Goal: Transaction & Acquisition: Purchase product/service

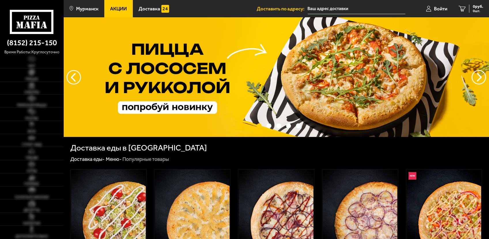
type input "[STREET_ADDRESS][PERSON_NAME]"
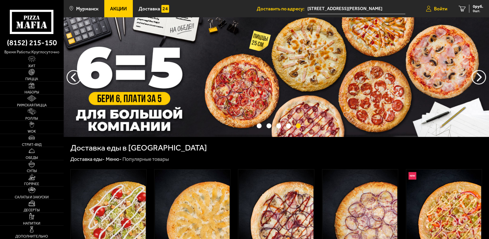
click at [442, 7] on span "Войти" at bounding box center [440, 8] width 13 height 5
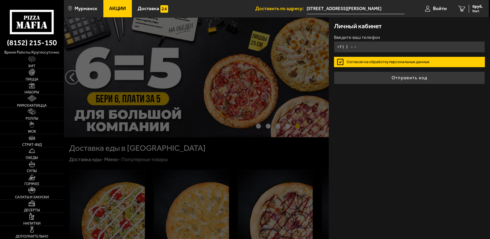
click at [362, 49] on input "+7 ( ) - -" at bounding box center [409, 46] width 151 height 11
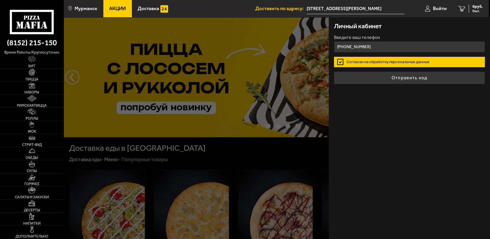
type input "[PHONE_NUMBER]"
click at [334, 71] on button "Отправить код" at bounding box center [409, 77] width 151 height 13
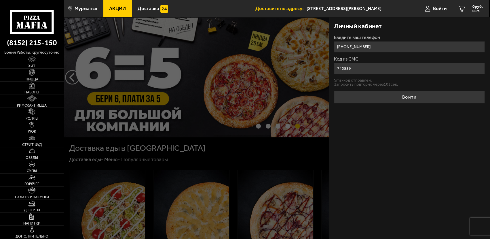
type input "745839"
click at [334, 91] on button "Войти" at bounding box center [409, 97] width 151 height 13
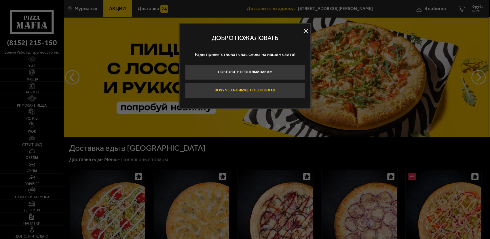
click at [267, 92] on button "Хочу чего-нибудь новенького!" at bounding box center [245, 90] width 120 height 15
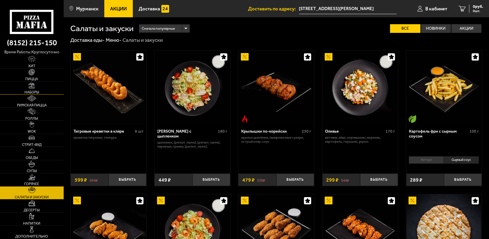
click at [35, 88] on link "Наборы" at bounding box center [32, 88] width 64 height 13
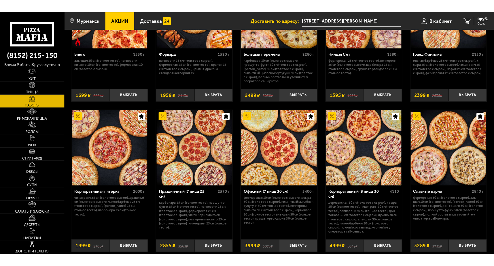
scroll to position [768, 0]
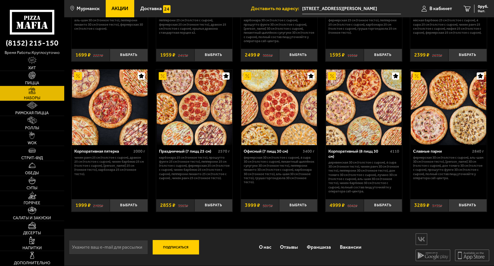
click at [271, 119] on img at bounding box center [278, 106] width 75 height 75
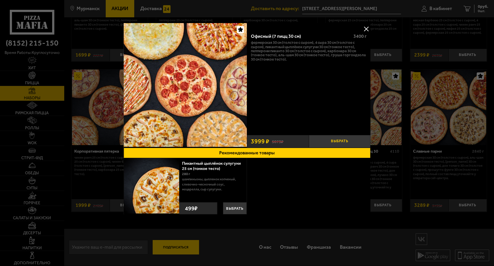
click at [328, 140] on button "Выбрать" at bounding box center [340, 141] width 62 height 13
click at [296, 183] on div "шампиньоны, цыпленок копченый, сливочно-чесночный соус, моцарелла, сыр сулугуни…" at bounding box center [247, 187] width 247 height 58
click at [362, 26] on button at bounding box center [366, 28] width 9 height 9
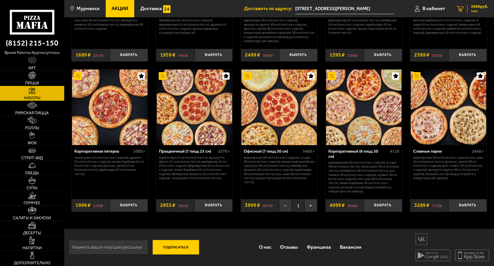
click at [471, 8] on span "3999 руб." at bounding box center [479, 7] width 17 height 4
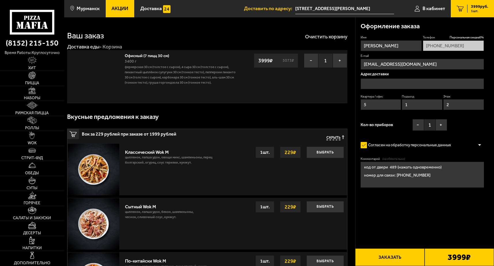
type input "[STREET_ADDRESS][PERSON_NAME]"
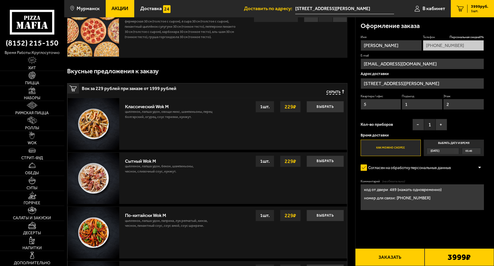
scroll to position [48, 0]
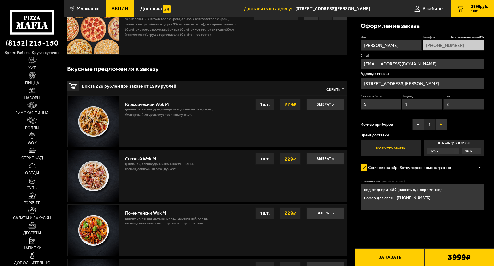
click at [436, 121] on button "+" at bounding box center [441, 125] width 12 height 12
click at [436, 123] on button "+" at bounding box center [441, 125] width 12 height 12
click at [437, 124] on button "+" at bounding box center [441, 125] width 12 height 12
click at [456, 120] on div "Имя Виноградов Леонид Телефон Персональная скидка 0 % +7 (995) 878-64-97 E-mail…" at bounding box center [423, 95] width 124 height 121
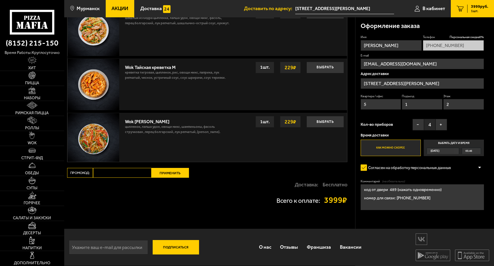
scroll to position [328, 0]
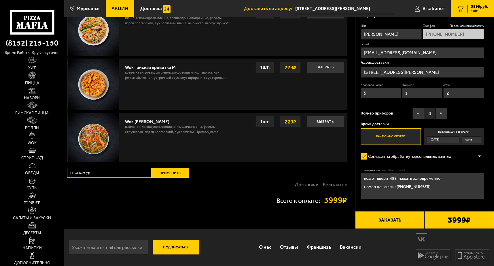
click at [476, 154] on div at bounding box center [479, 156] width 9 height 4
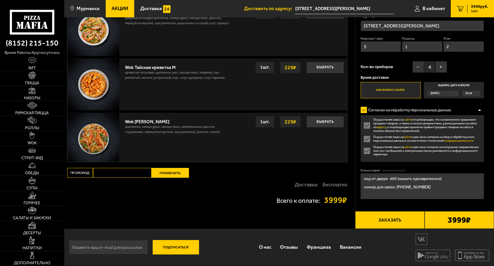
click at [476, 129] on div "Осуществляя заказ на сайте я подтверждаю, что ознакомился с правилами продажи т…" at bounding box center [423, 138] width 124 height 47
click at [476, 132] on div "Осуществляя заказ на сайте я подтверждаю, что ознакомился с правилами продажи т…" at bounding box center [423, 138] width 124 height 47
click at [480, 152] on div "Оформление заказа Имя Виноградов Леонид Телефон Персональная скидка 0 % +7 (995…" at bounding box center [424, 94] width 139 height 270
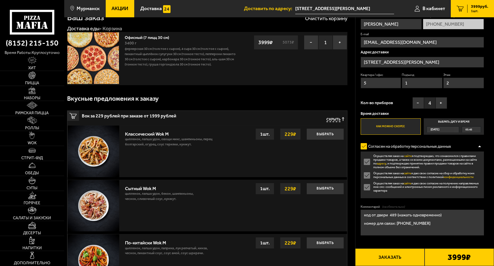
scroll to position [48, 0]
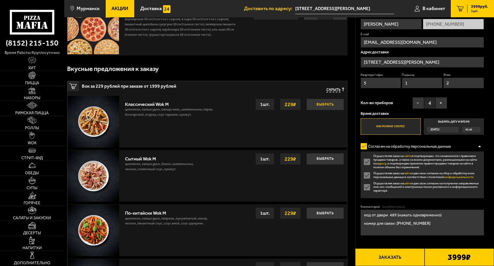
click at [314, 104] on button "Выбрать" at bounding box center [324, 104] width 37 height 12
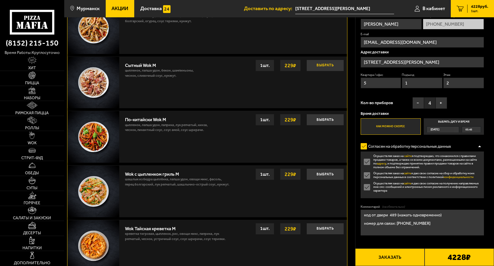
click at [319, 66] on button "Выбрать" at bounding box center [324, 66] width 37 height 12
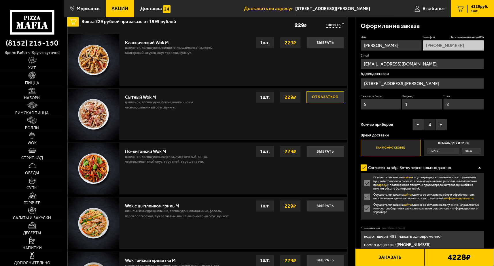
scroll to position [91, 0]
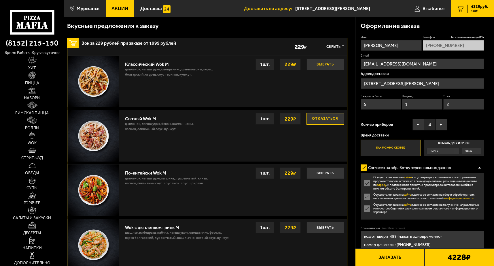
click at [314, 65] on button "Выбрать" at bounding box center [324, 64] width 37 height 12
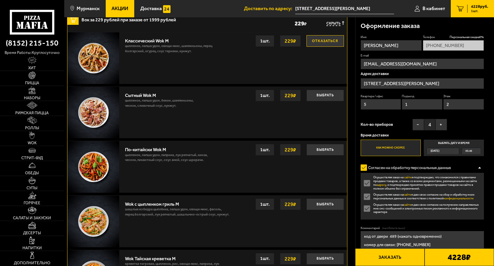
scroll to position [43, 0]
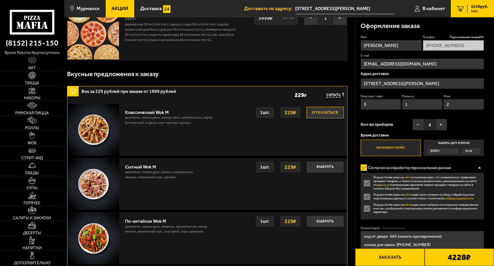
click at [263, 109] on div "1 шт." at bounding box center [264, 113] width 19 height 12
click at [259, 111] on div "1 шт." at bounding box center [264, 113] width 19 height 12
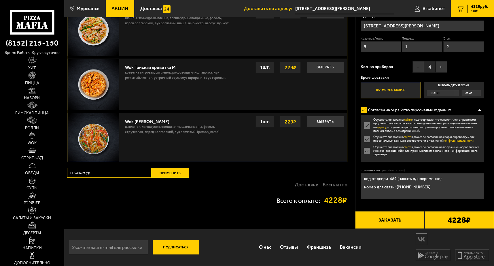
scroll to position [331, 0]
click at [123, 168] on input "Промокод:" at bounding box center [122, 173] width 58 height 10
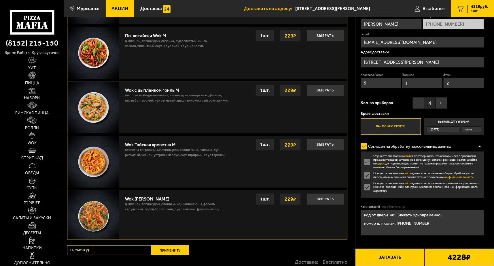
scroll to position [329, 0]
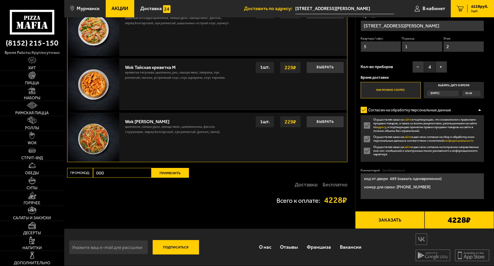
type input "000"
click at [159, 168] on button "Применить" at bounding box center [169, 173] width 37 height 10
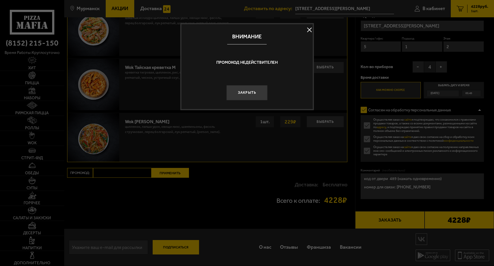
click at [251, 88] on button "Закрыть" at bounding box center [246, 93] width 41 height 16
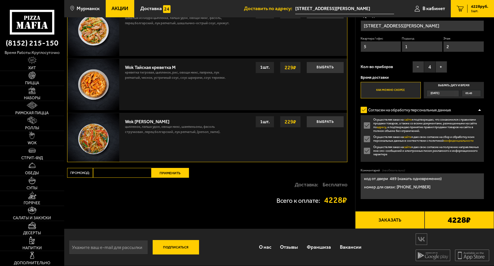
click at [127, 168] on input "Промокод:" at bounding box center [122, 173] width 58 height 10
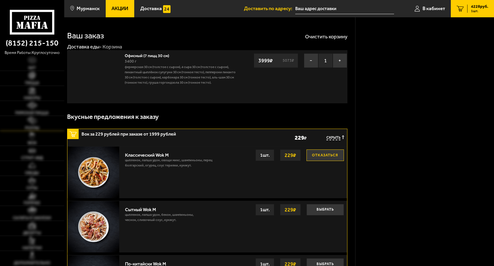
scroll to position [331, 0]
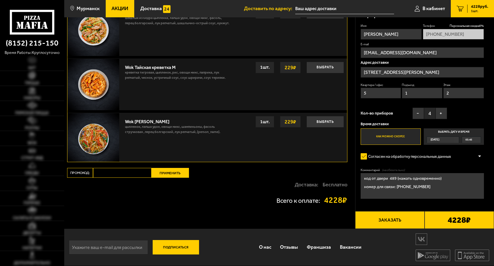
click at [161, 196] on div "Всего к оплате: 4228 ₽" at bounding box center [207, 200] width 280 height 8
click at [36, 60] on link "Хит" at bounding box center [32, 63] width 64 height 15
click at [34, 67] on span "Хит" at bounding box center [32, 68] width 8 height 4
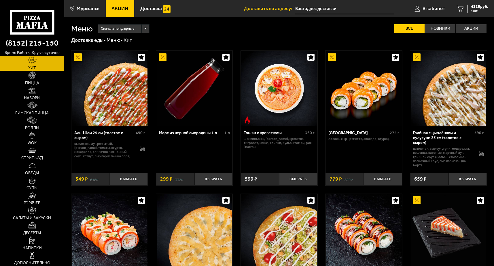
click at [35, 76] on link "Пицца" at bounding box center [32, 78] width 64 height 15
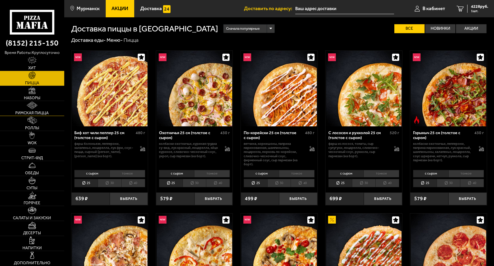
click at [46, 101] on link "Римская пицца" at bounding box center [32, 108] width 64 height 15
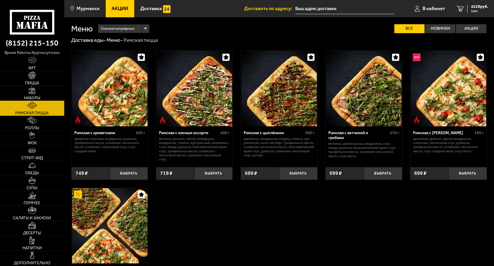
click at [41, 86] on link "Наборы" at bounding box center [32, 93] width 64 height 15
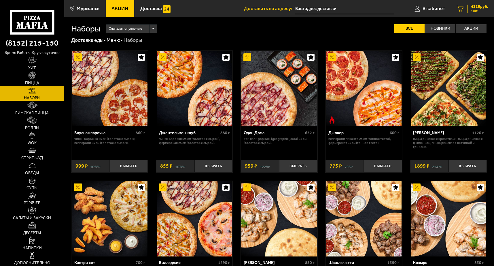
click at [471, 6] on span "4228 руб." at bounding box center [479, 7] width 17 height 4
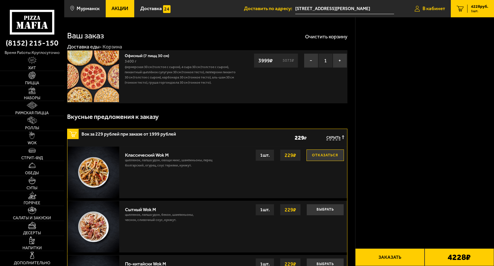
scroll to position [268, 0]
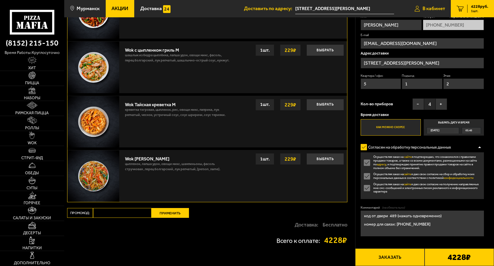
click at [445, 7] on span "В кабинет" at bounding box center [433, 8] width 22 height 5
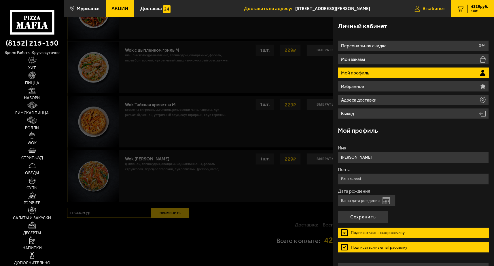
type input "[PHONE_NUMBER]"
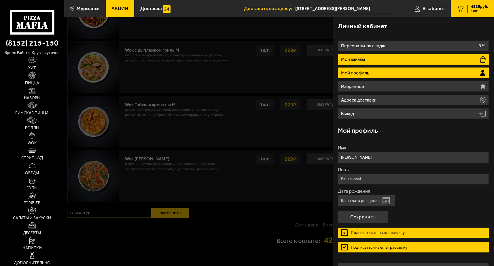
click at [489, 62] on li "Мои заказы" at bounding box center [413, 59] width 151 height 11
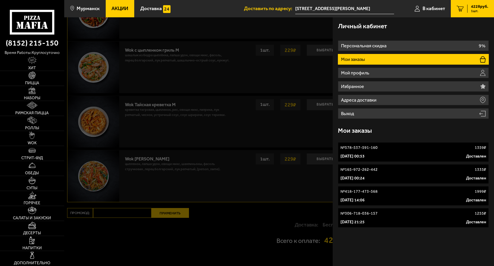
click at [494, 259] on div "Личный кабинет Персональная скидка 9% Мои заказы Мой профиль Избранное Адреса д…" at bounding box center [413, 141] width 161 height 248
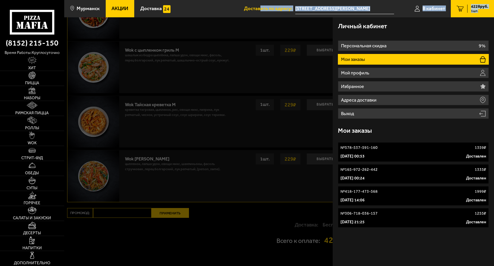
drag, startPoint x: 345, startPoint y: 15, endPoint x: 374, endPoint y: 1, distance: 32.2
click at [365, 1] on main "Мурманск Все Акции Доставка Личный кабинет Акции Доставка Доставить по адресу: …" at bounding box center [279, 18] width 430 height 573
